Goal: Task Accomplishment & Management: Use online tool/utility

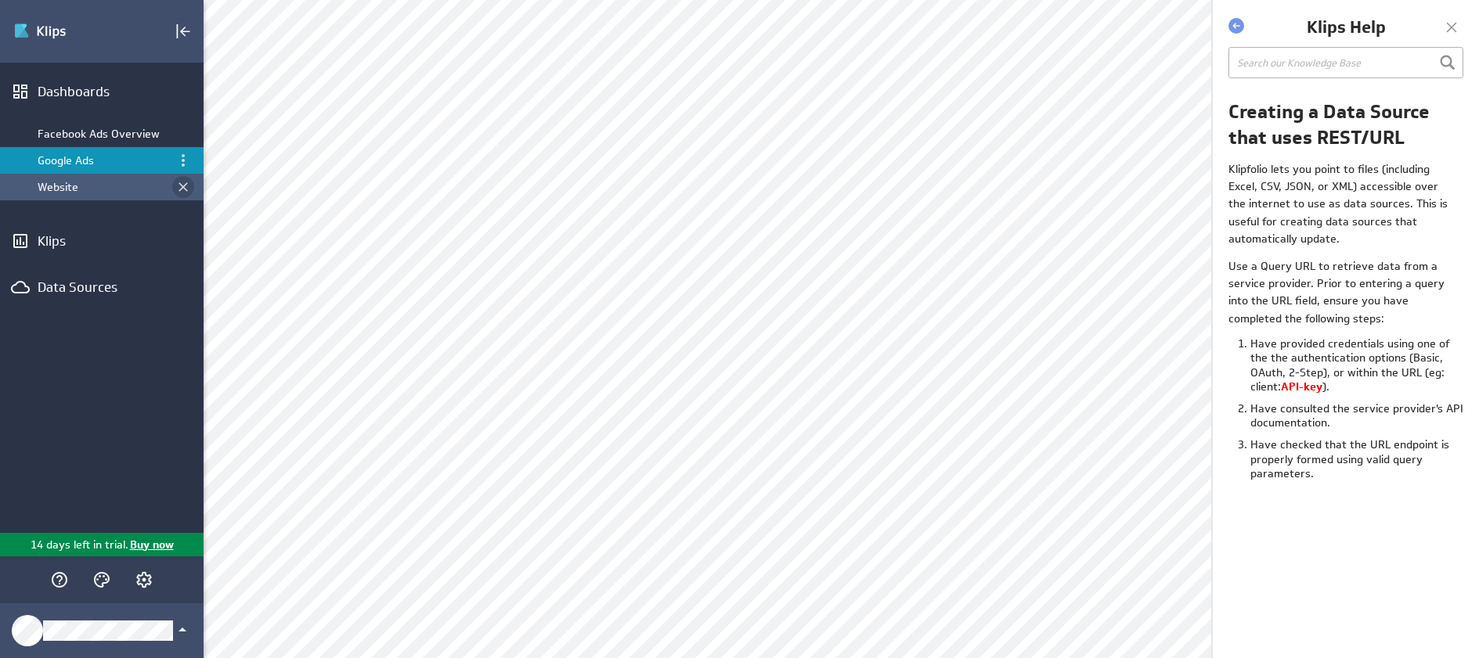
scroll to position [416, 0]
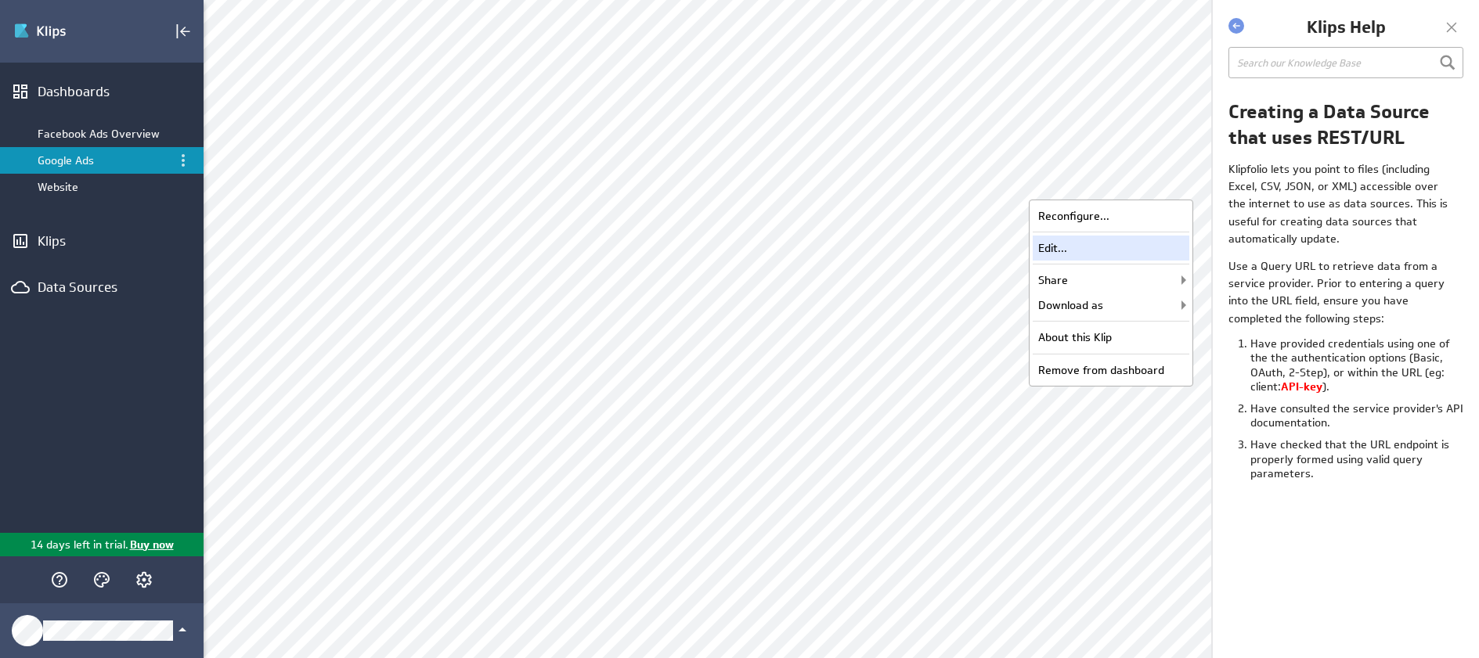
click at [1058, 245] on div "Edit..." at bounding box center [1111, 248] width 157 height 25
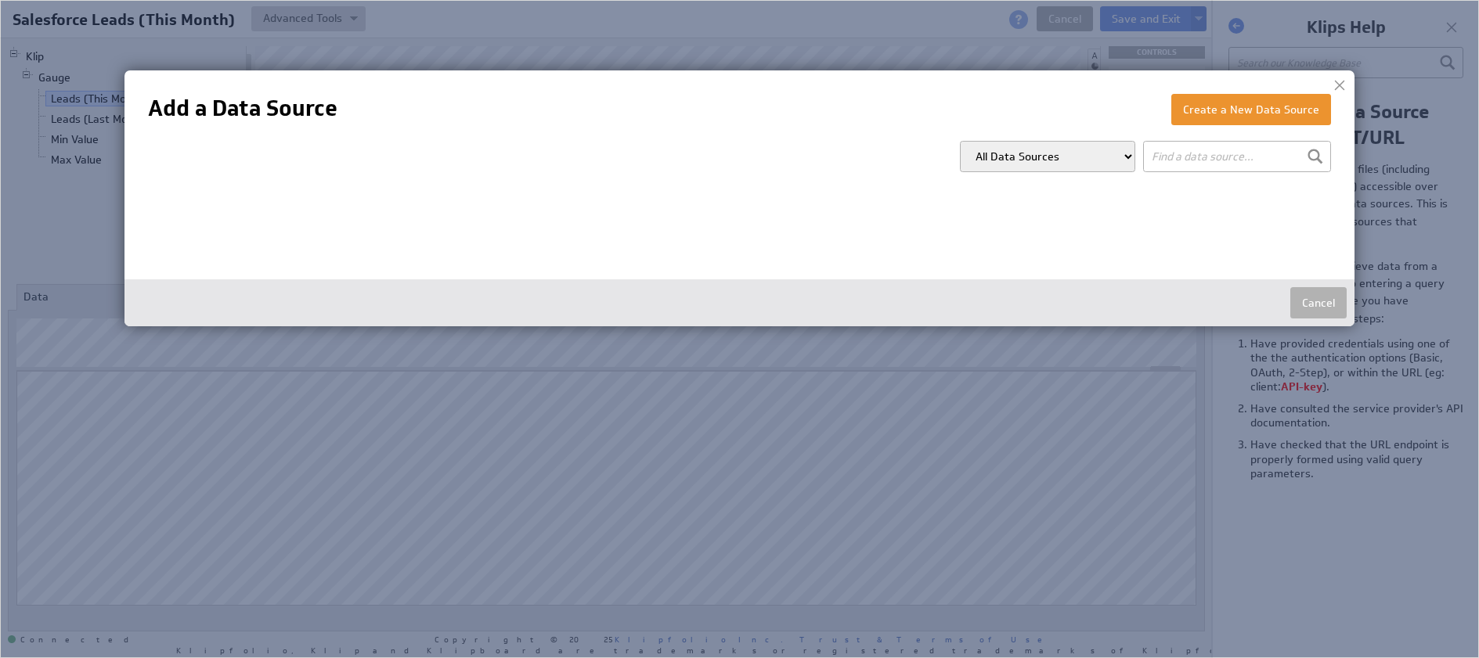
type input "fa"
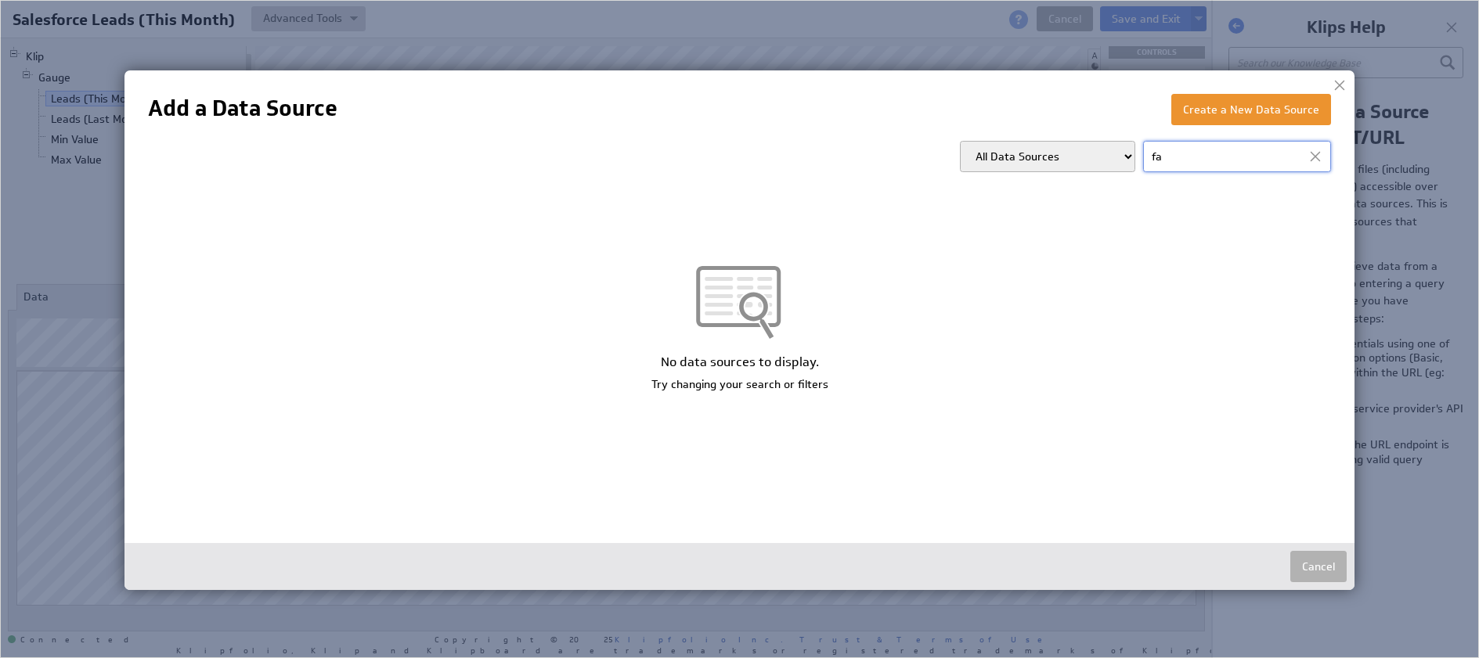
click at [1322, 160] on div at bounding box center [1315, 156] width 23 height 23
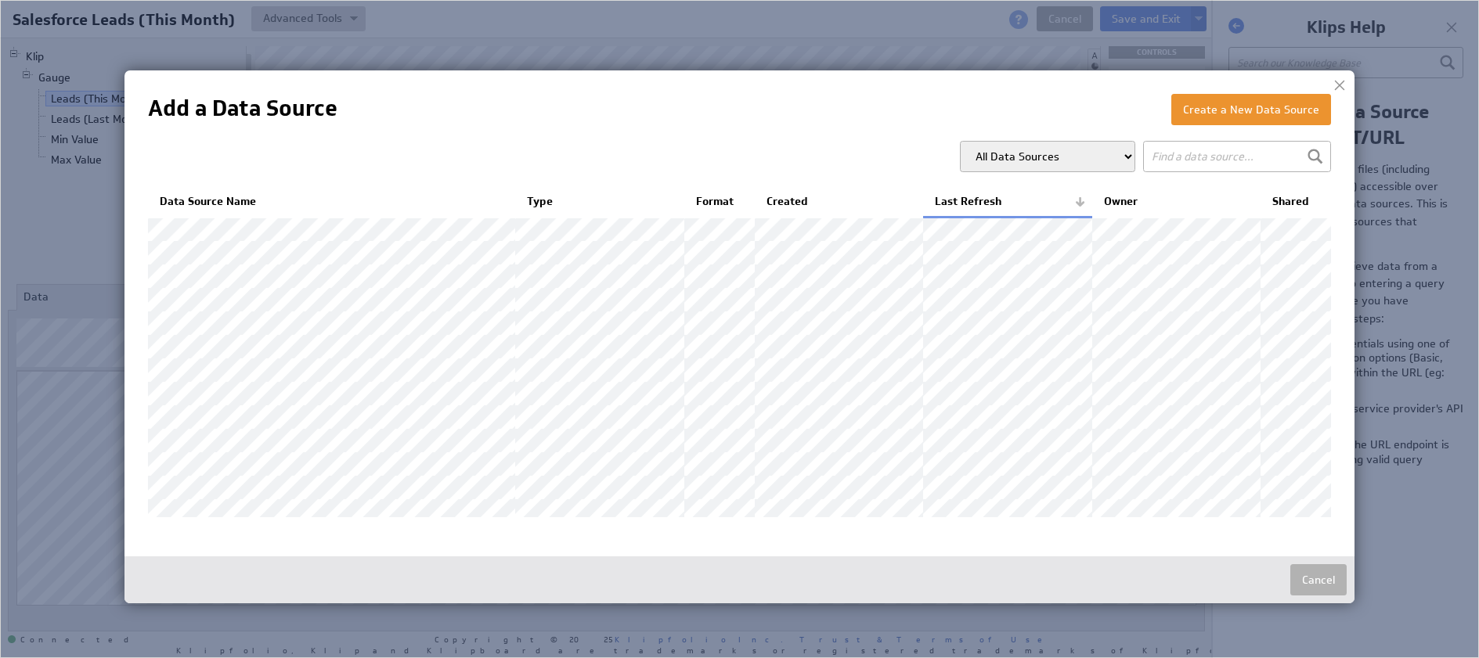
scroll to position [3, 0]
click at [1336, 85] on div at bounding box center [1339, 85] width 23 height 23
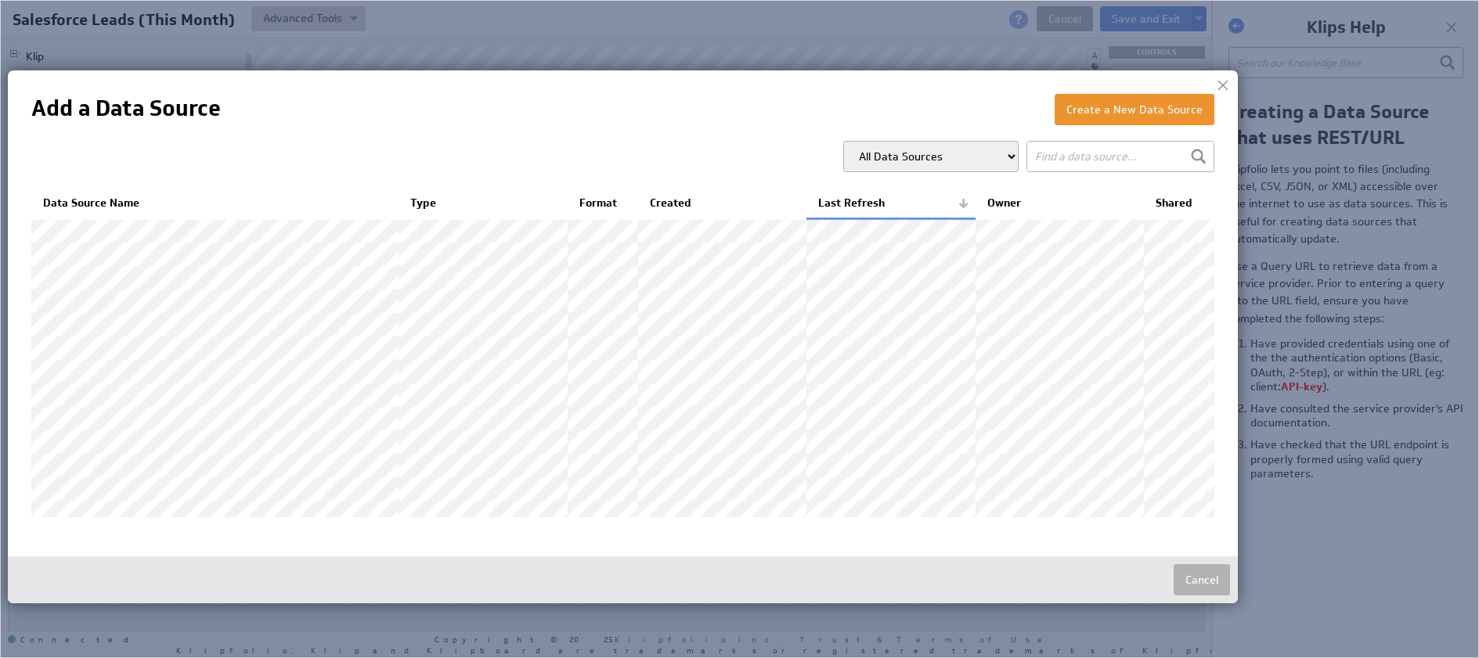
click at [1062, 155] on input "text" at bounding box center [1120, 156] width 188 height 31
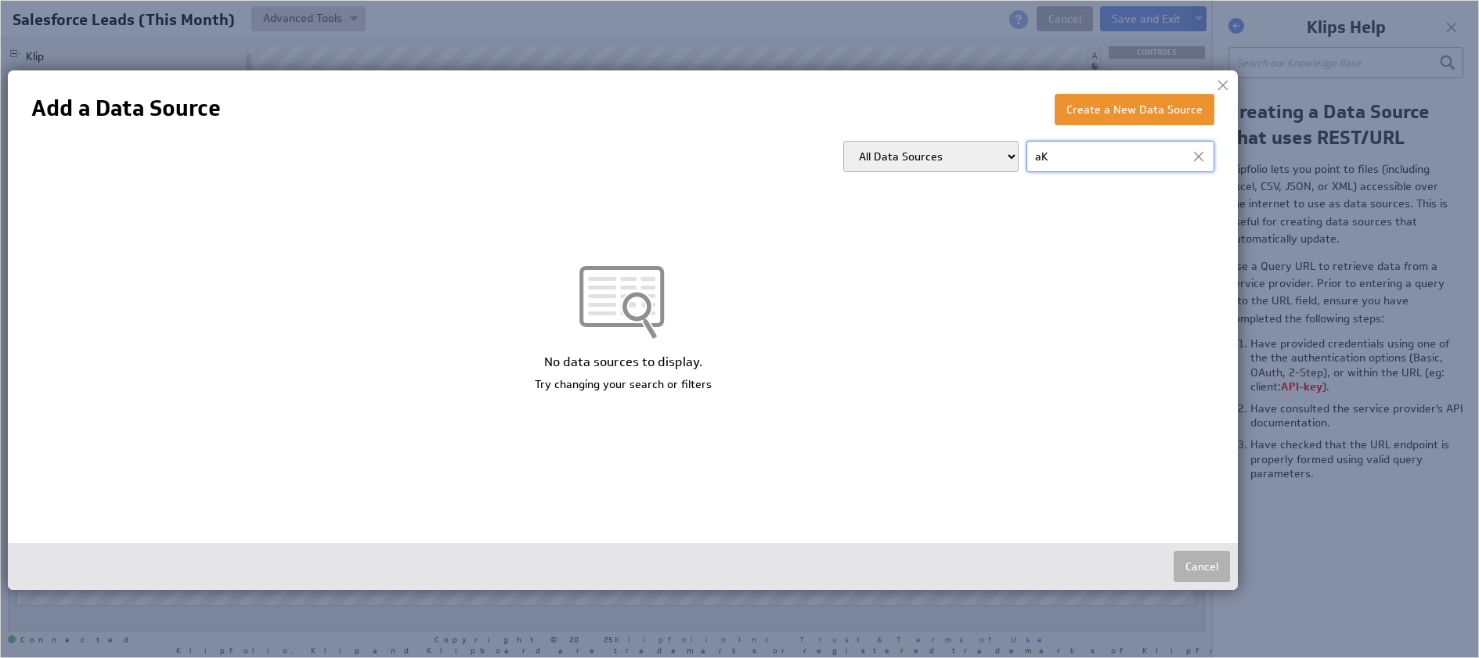
type input "a"
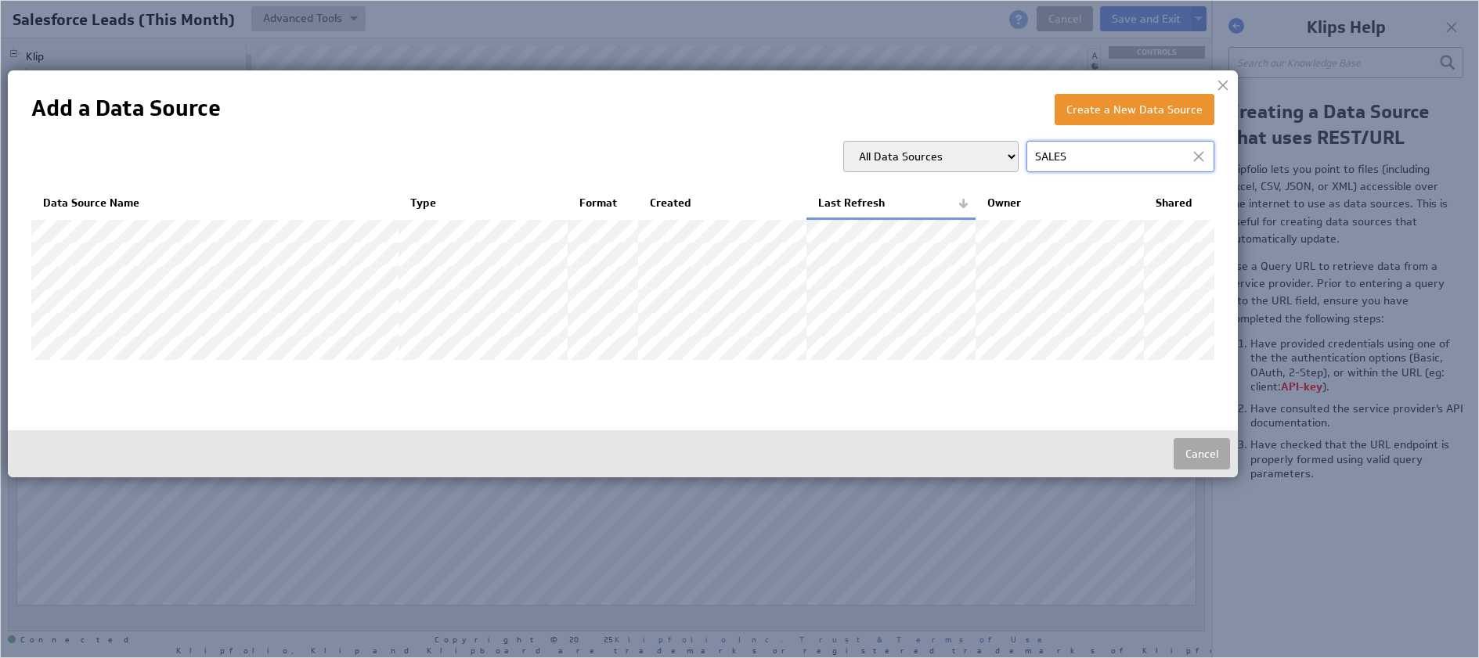
type input "SALES"
drag, startPoint x: 1196, startPoint y: 485, endPoint x: 763, endPoint y: 303, distance: 470.5
click at [1195, 470] on button "Cancel" at bounding box center [1202, 453] width 56 height 31
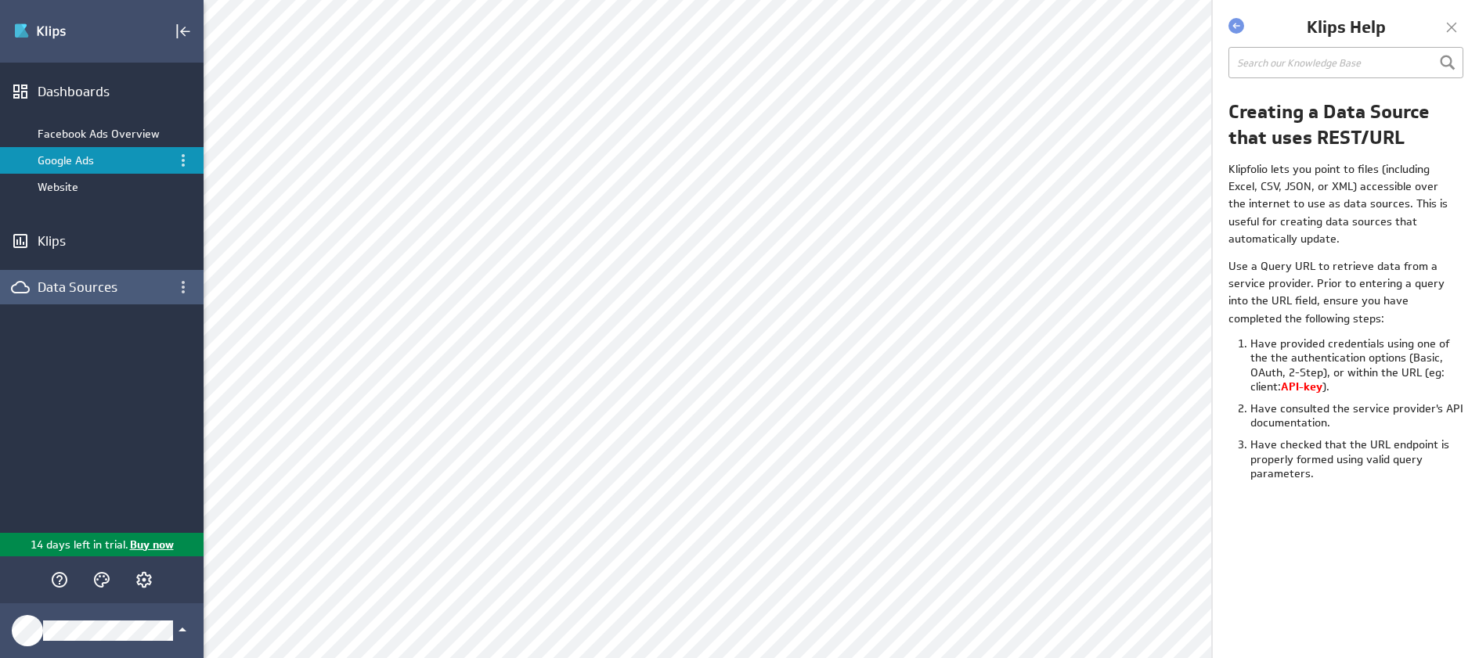
click at [97, 282] on div "Data Sources" at bounding box center [102, 287] width 128 height 17
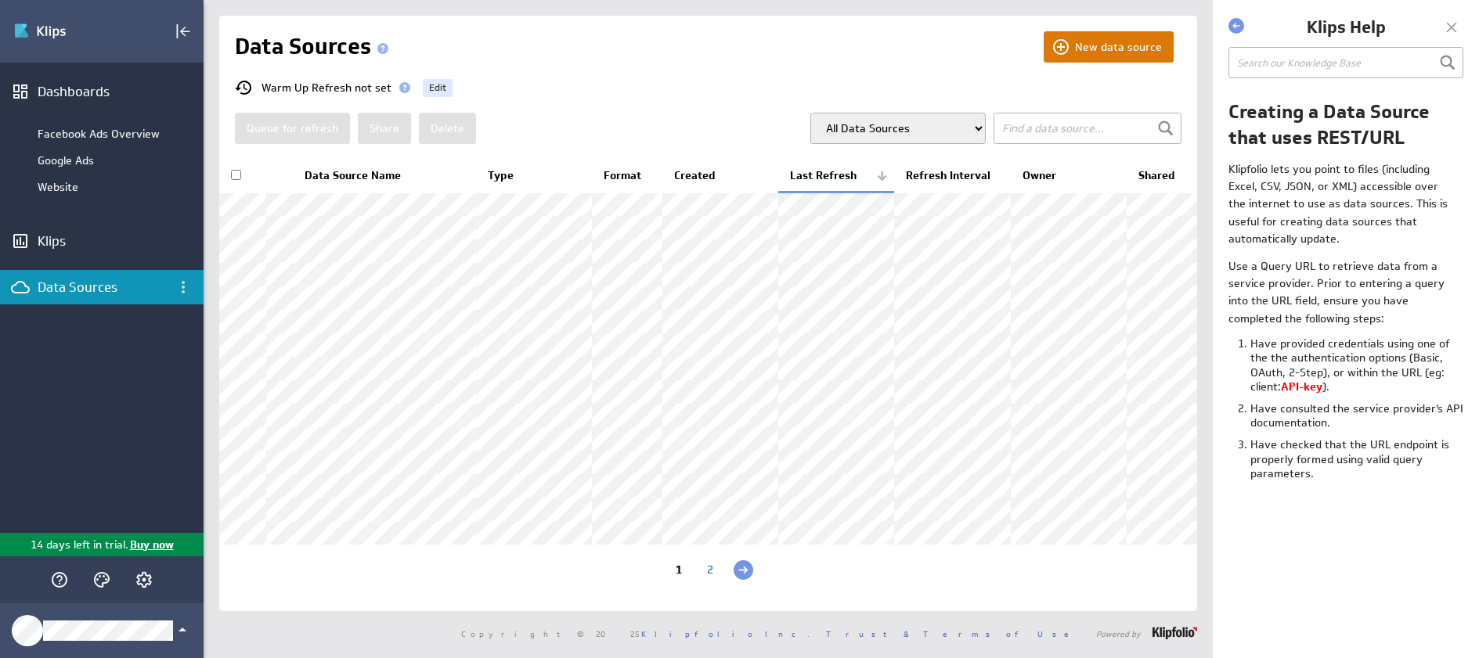
click at [1092, 35] on button "New data source" at bounding box center [1109, 46] width 130 height 31
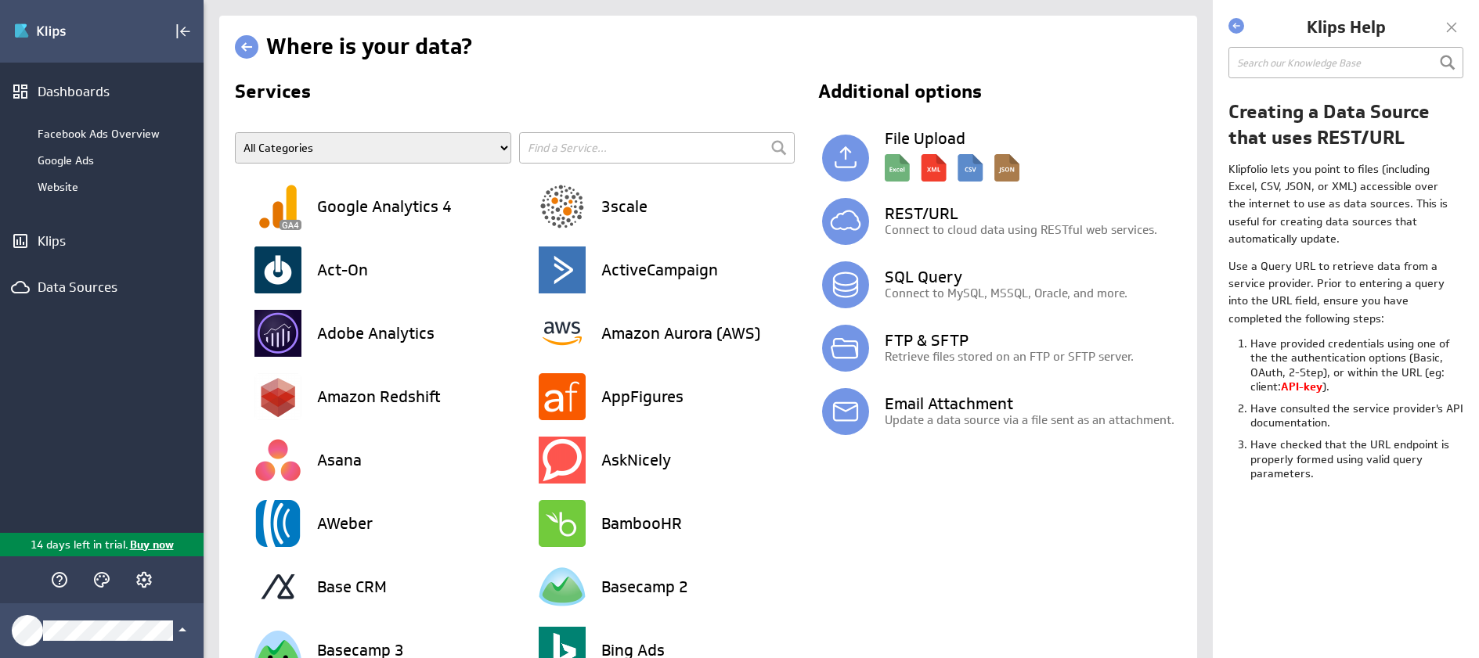
click at [575, 146] on input "text" at bounding box center [657, 147] width 276 height 31
type input "A"
type input "sales"
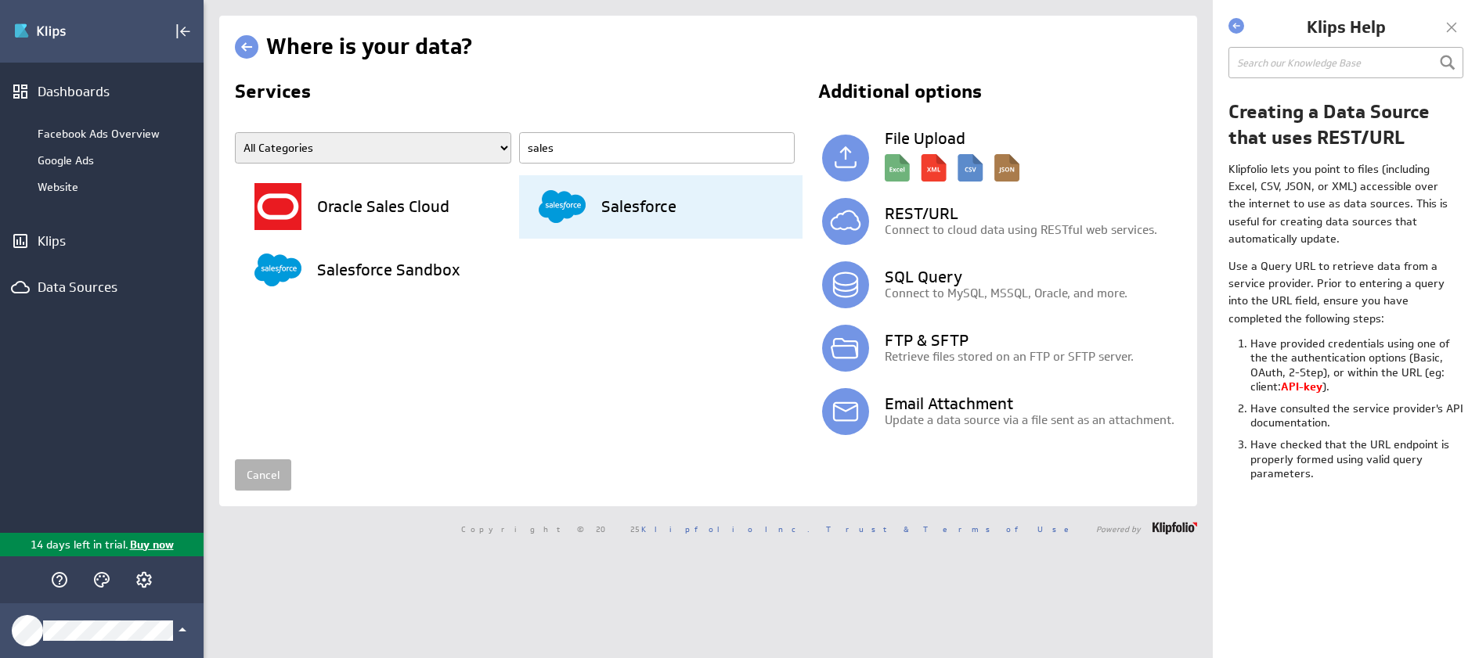
click at [619, 219] on div "Salesforce" at bounding box center [671, 206] width 265 height 63
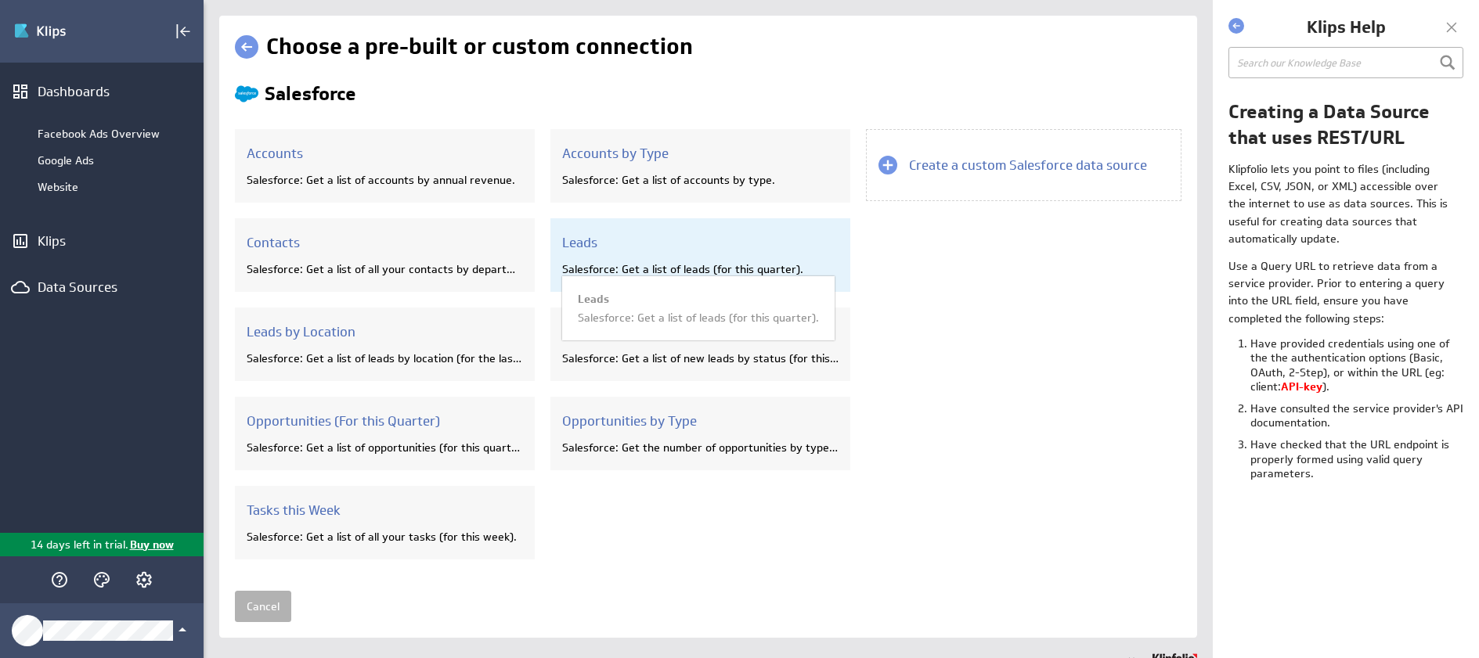
click at [682, 255] on div "Leads Salesforce: Get a list of leads (for this quarter). Leads Salesforce: Get…" at bounding box center [700, 255] width 300 height 74
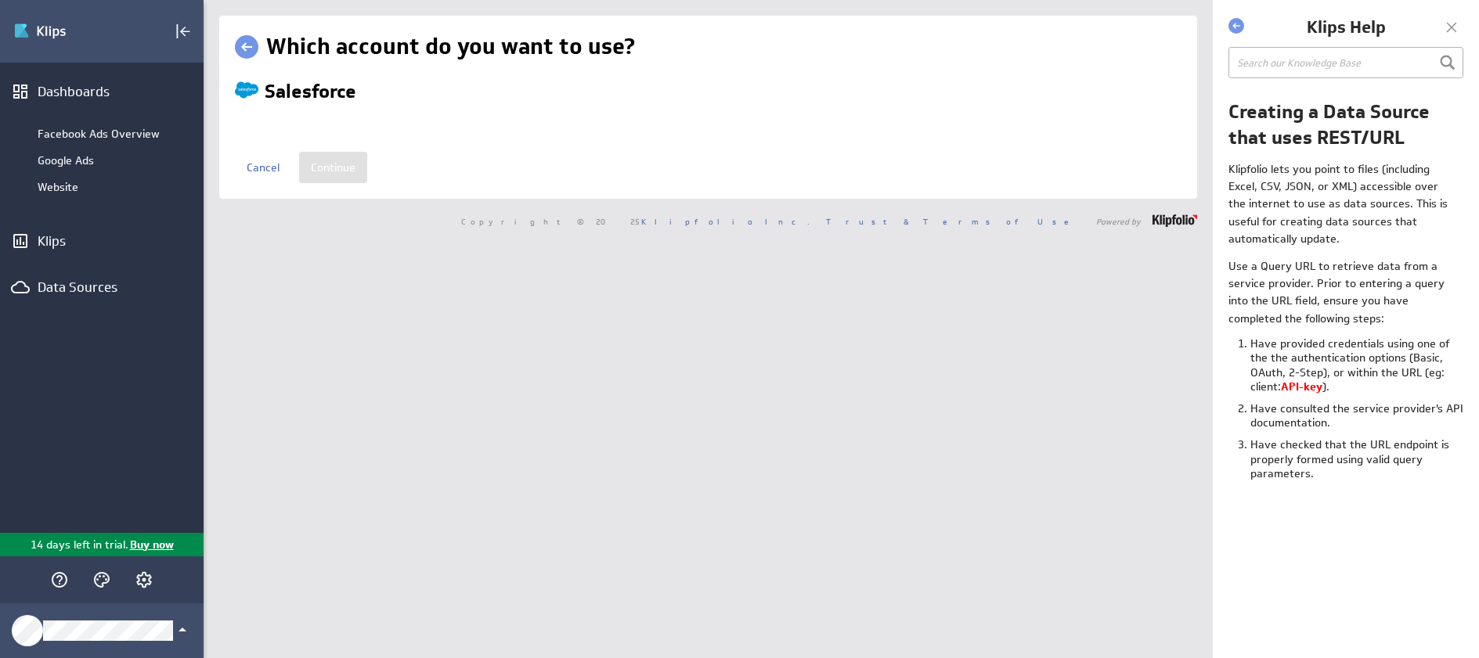
select select "480596cfc9995817f83bfdc7e6bb1d9a"
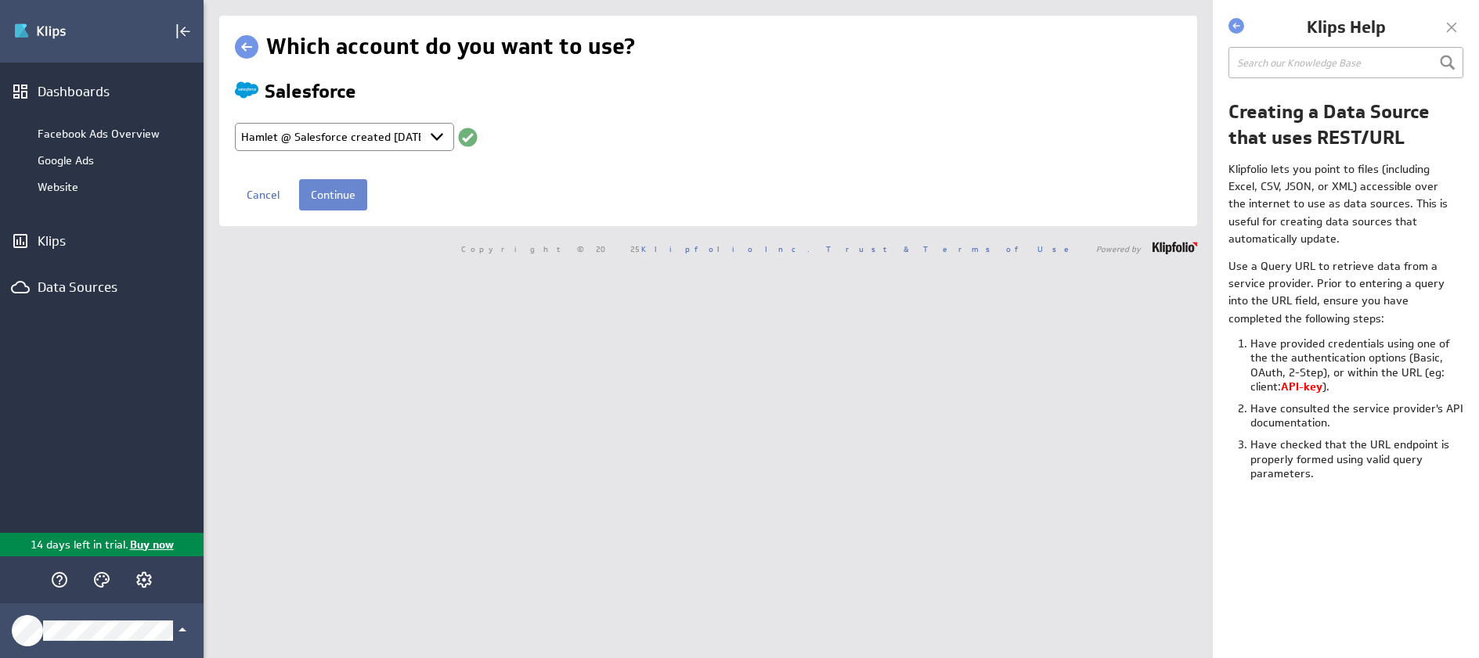
click at [329, 198] on input "Continue" at bounding box center [333, 194] width 68 height 31
click at [344, 194] on input "Continue" at bounding box center [333, 194] width 68 height 31
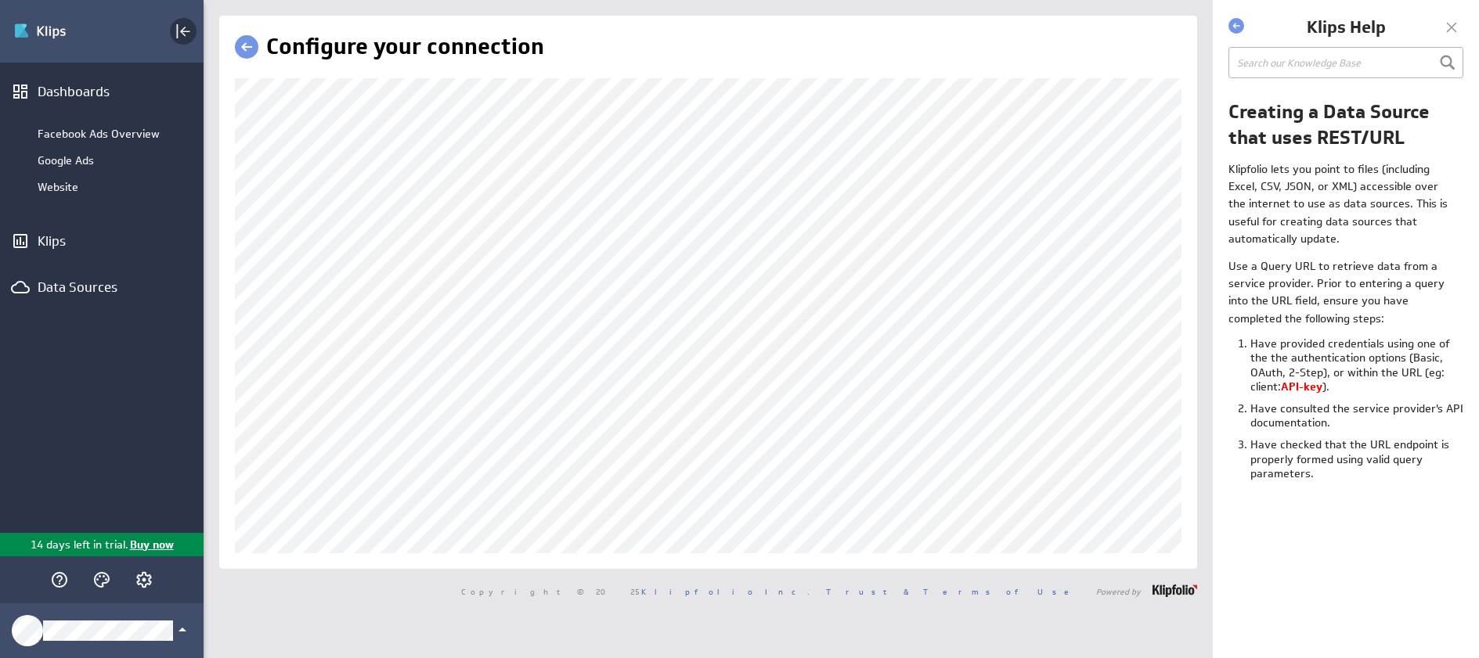
click at [180, 29] on icon "Collapse" at bounding box center [183, 31] width 19 height 19
